Goal: Book appointment/travel/reservation

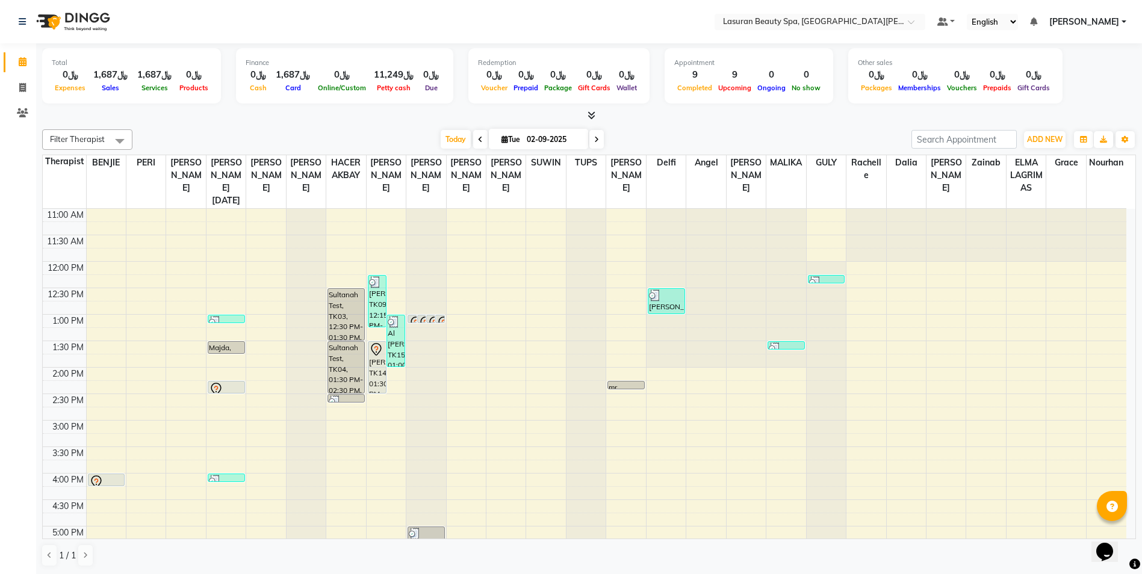
scroll to position [252, 0]
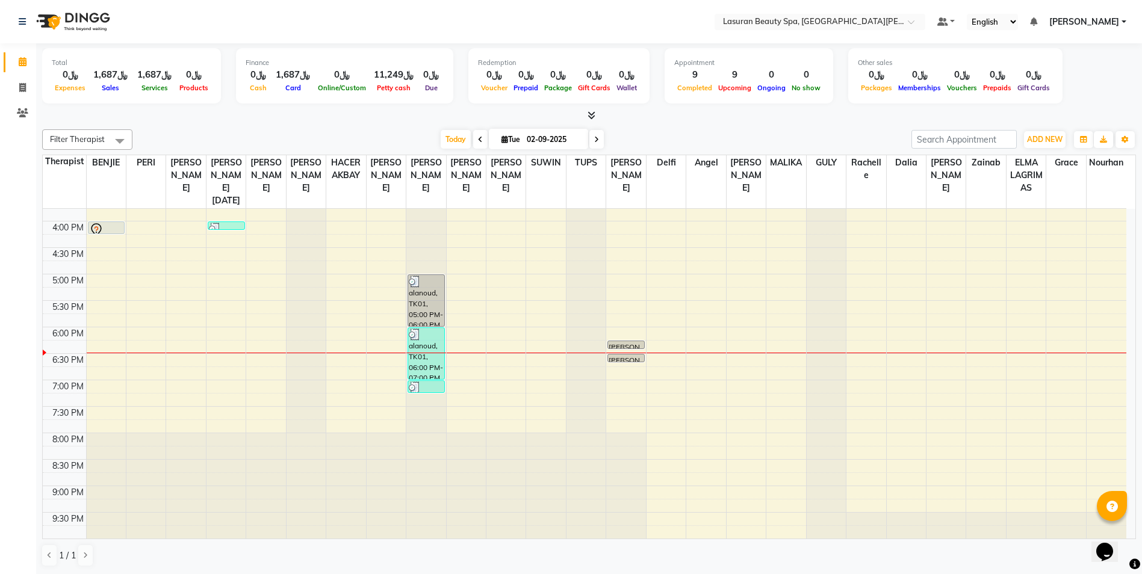
click at [389, 334] on div "11:00 AM 11:30 AM 12:00 PM 12:30 PM 1:00 PM 1:30 PM 2:00 PM 2:30 PM 3:00 PM 3:3…" at bounding box center [585, 248] width 1084 height 582
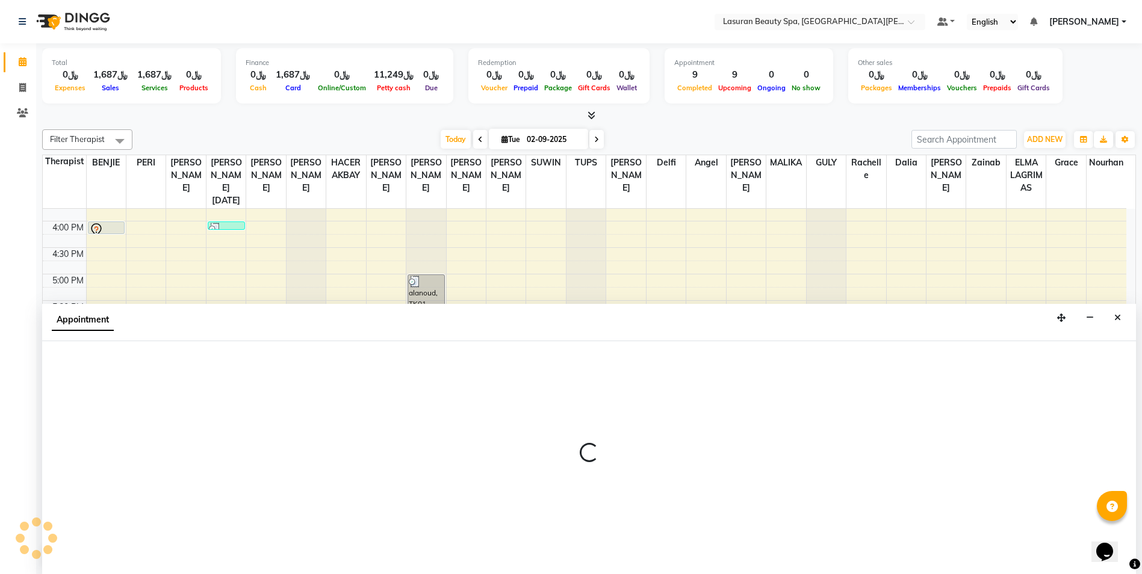
scroll to position [1, 0]
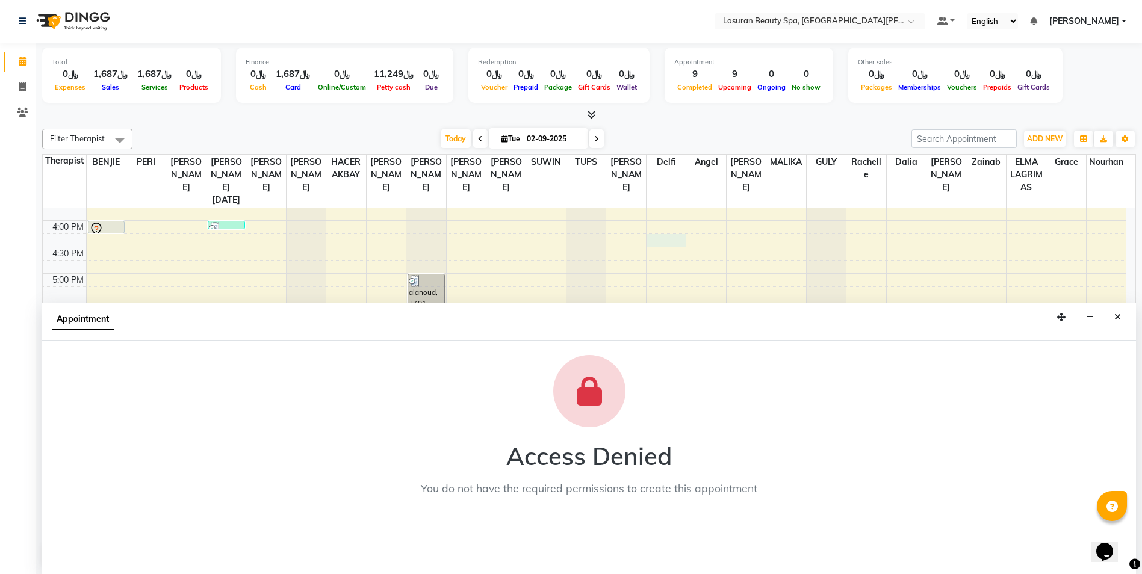
click at [682, 235] on div "11:00 AM 11:30 AM 12:00 PM 12:30 PM 1:00 PM 1:30 PM 2:00 PM 2:30 PM 3:00 PM 3:3…" at bounding box center [585, 247] width 1084 height 582
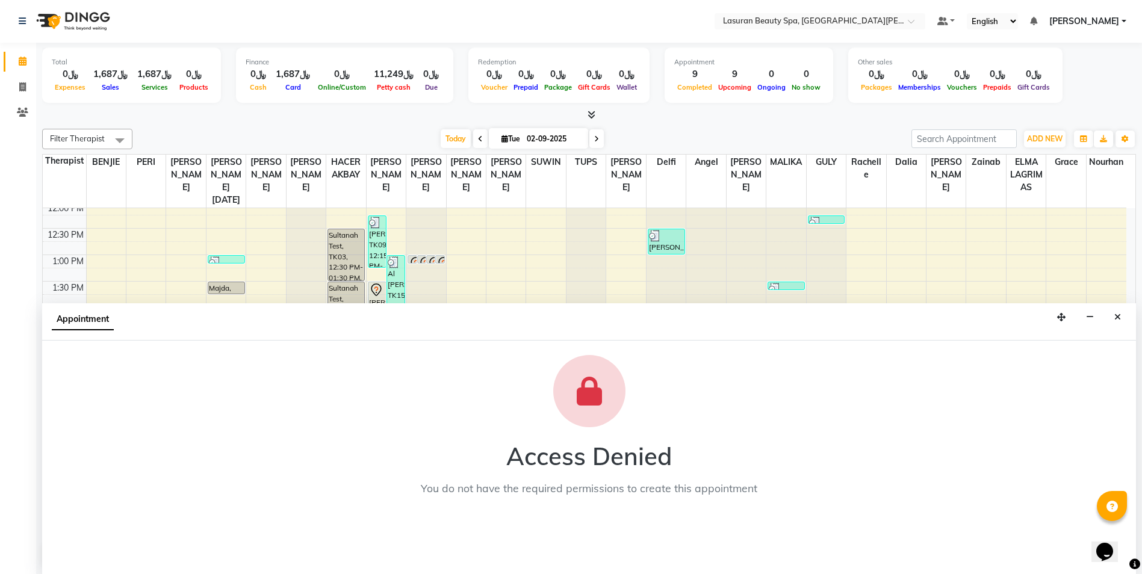
scroll to position [60, 0]
click at [1087, 314] on icon "button" at bounding box center [1090, 317] width 8 height 8
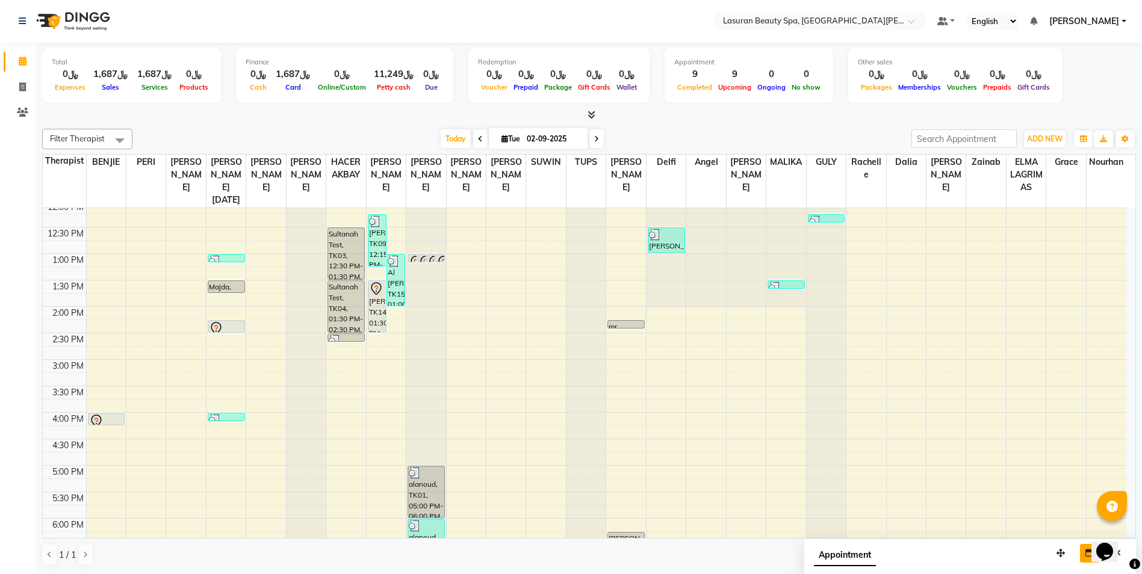
click at [630, 355] on div "11:00 AM 11:30 AM 12:00 PM 12:30 PM 1:00 PM 1:30 PM 2:00 PM 2:30 PM 3:00 PM 3:3…" at bounding box center [585, 439] width 1084 height 582
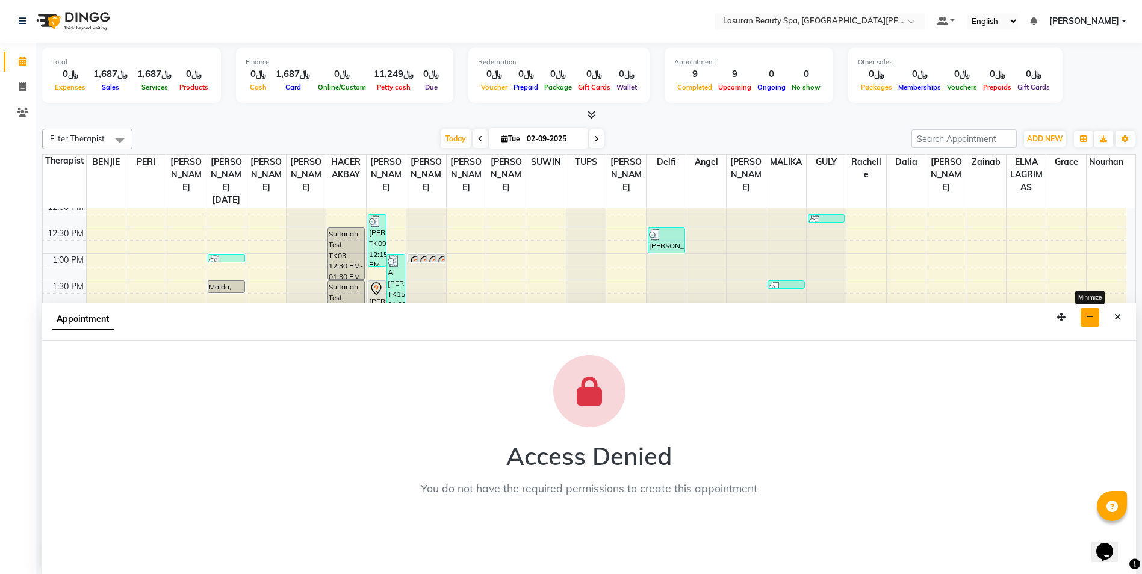
click at [1086, 317] on button "button" at bounding box center [1090, 317] width 19 height 19
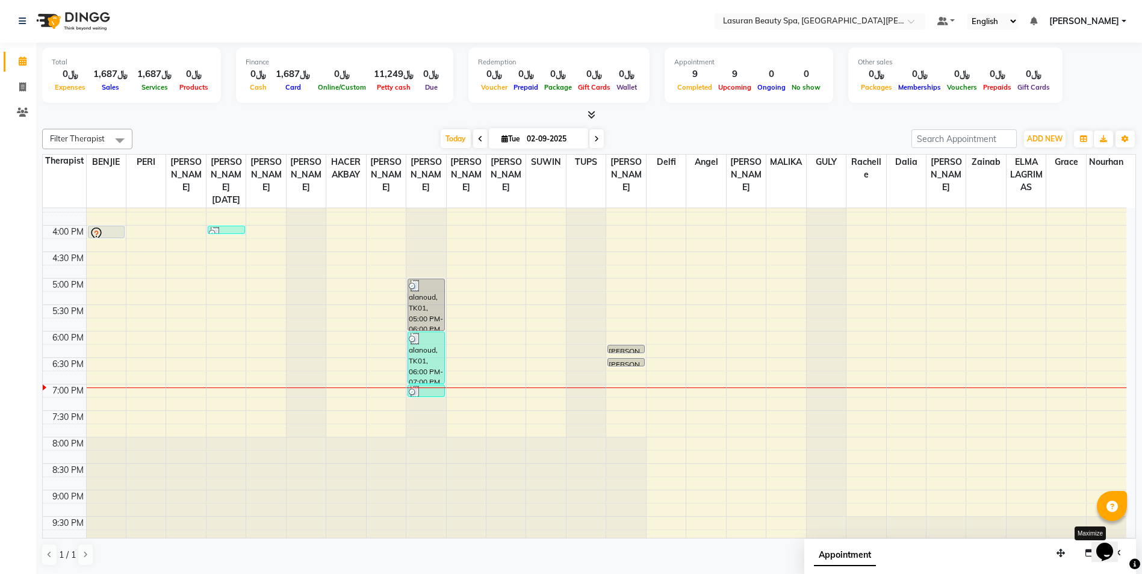
scroll to position [252, 0]
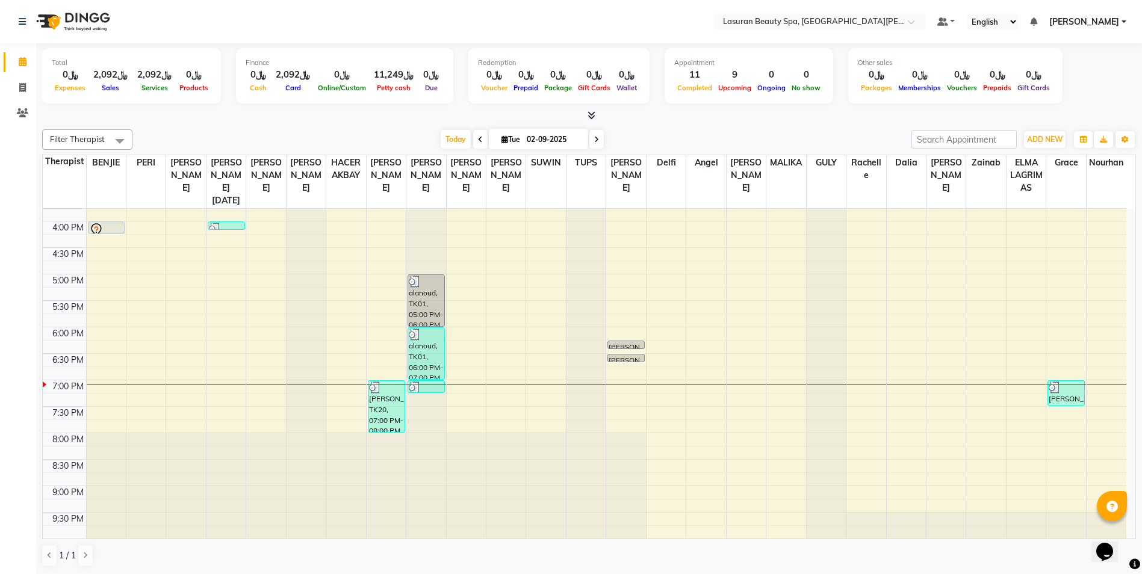
scroll to position [1, 0]
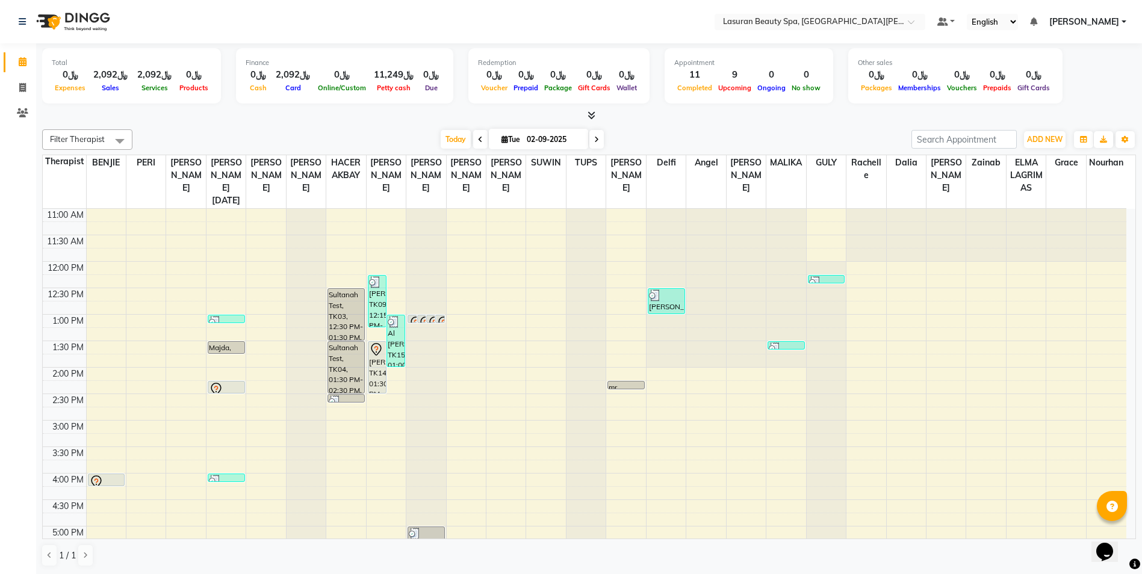
scroll to position [202, 0]
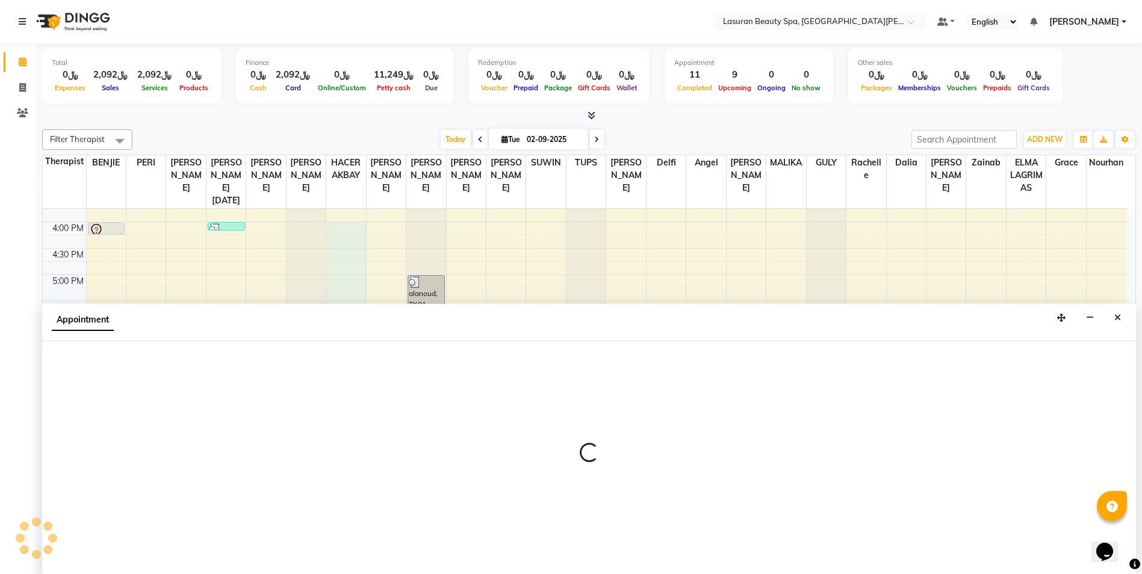
scroll to position [1, 0]
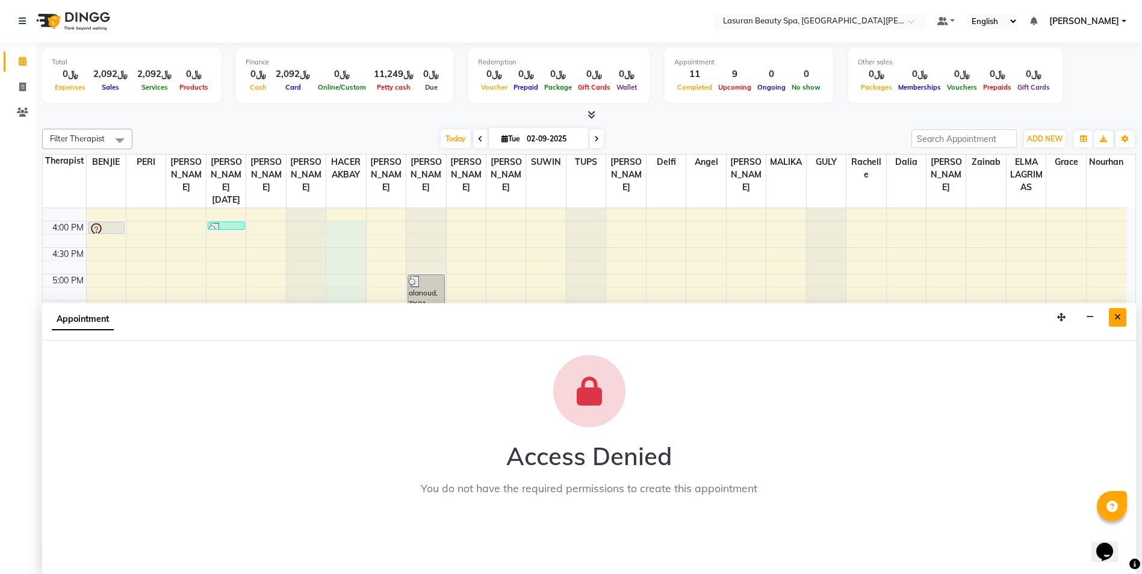
click at [1117, 316] on icon "Close" at bounding box center [1118, 317] width 7 height 8
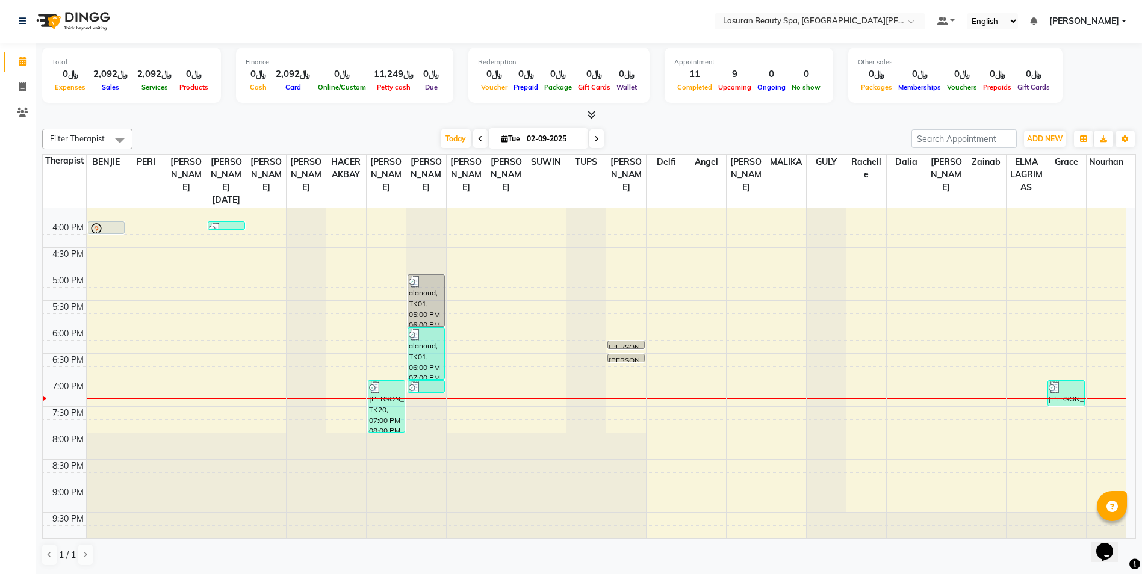
click at [391, 388] on div at bounding box center [386, 388] width 35 height 12
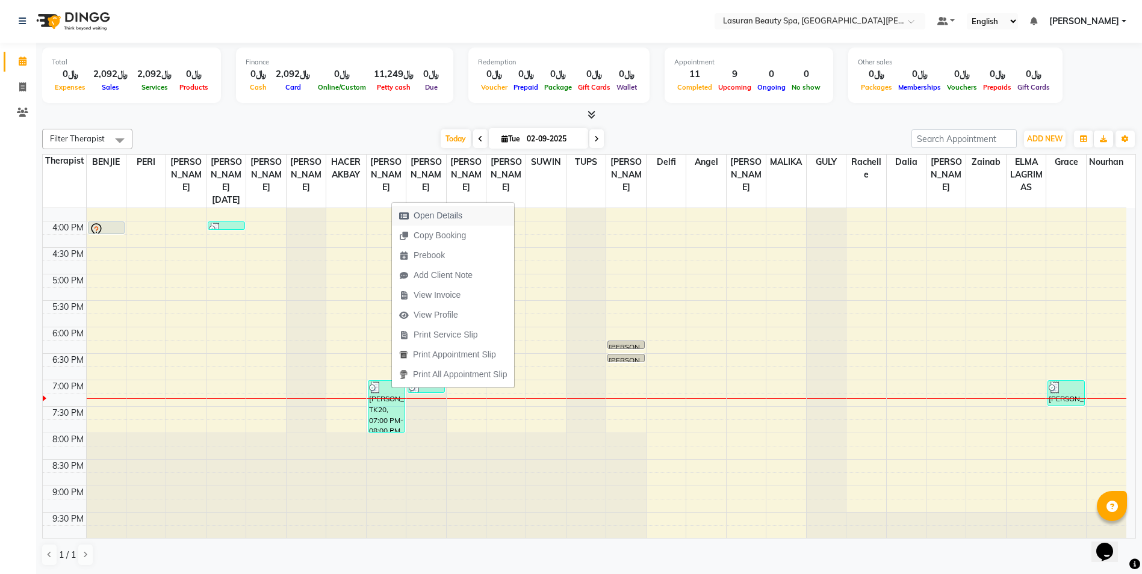
click at [447, 213] on span "Open Details" at bounding box center [438, 216] width 49 height 13
select select "3"
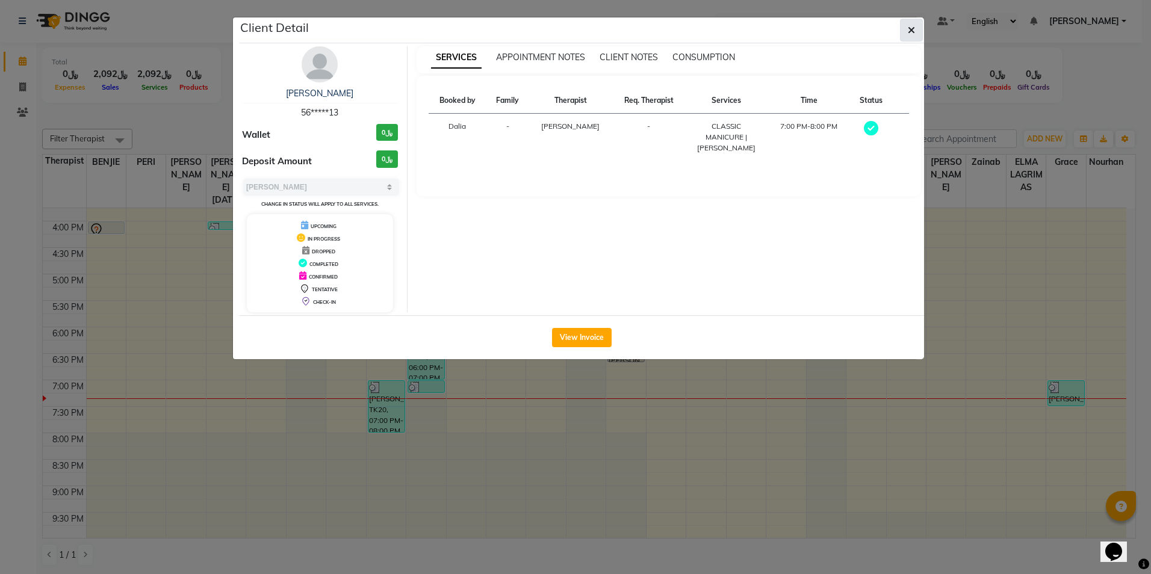
click at [910, 29] on icon "button" at bounding box center [911, 30] width 7 height 10
